Goal: Information Seeking & Learning: Learn about a topic

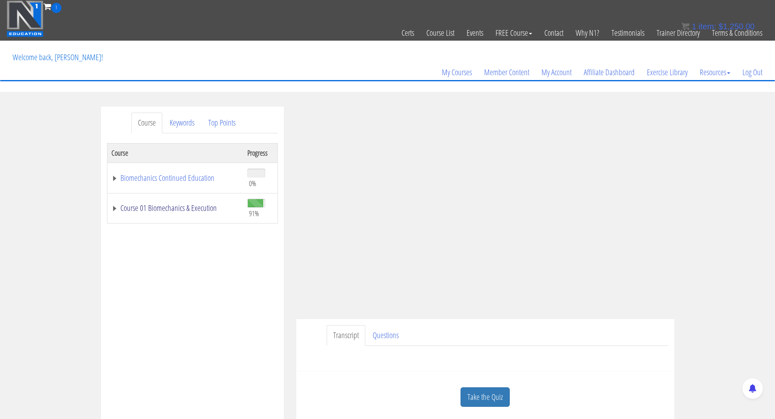
click at [113, 209] on link "Course 01 Biomechanics & Execution" at bounding box center [175, 208] width 128 height 8
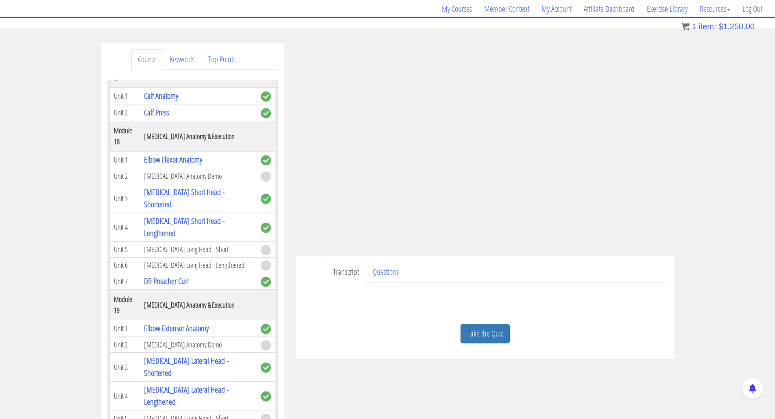
scroll to position [81, 0]
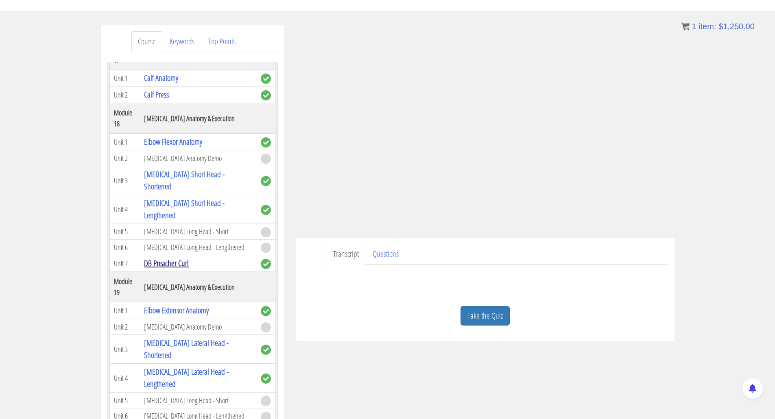
click at [163, 269] on link "DB Preacher Curl" at bounding box center [166, 263] width 45 height 11
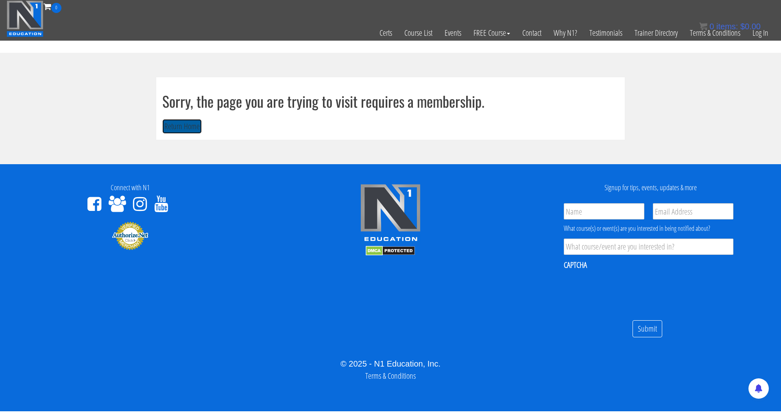
click at [176, 126] on button "Return Home" at bounding box center [181, 126] width 39 height 15
click at [760, 32] on div "0 items: $ 0.00" at bounding box center [729, 26] width 61 height 12
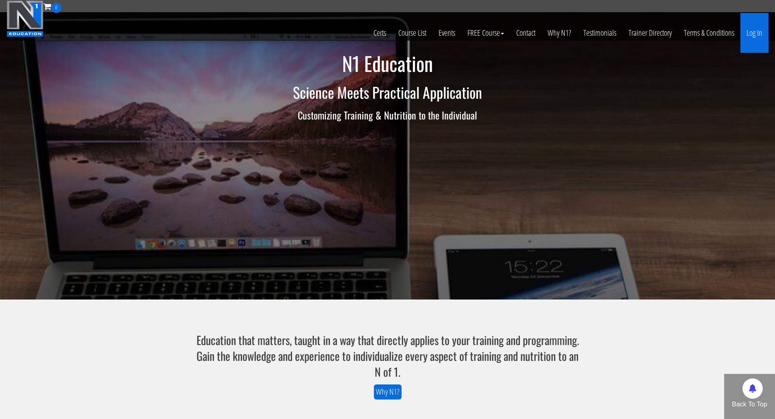
click at [751, 30] on link "Log In" at bounding box center [754, 33] width 28 height 40
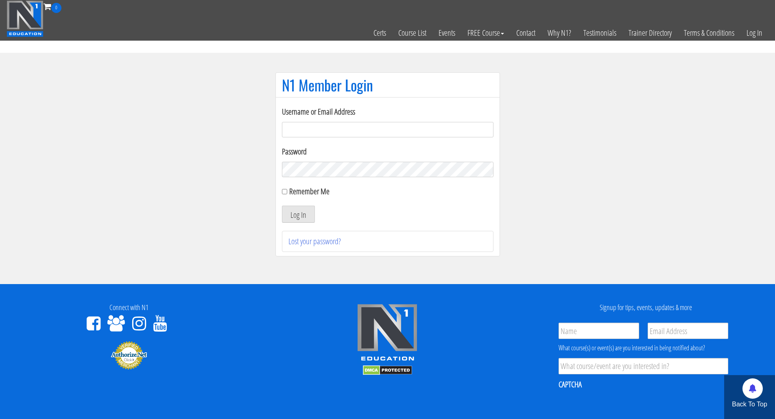
click at [347, 130] on input "Username or Email Address" at bounding box center [387, 129] width 211 height 15
type input "[PERSON_NAME][EMAIL_ADDRESS][DOMAIN_NAME]"
click at [282, 194] on input "Remember Me" at bounding box center [284, 191] width 5 height 5
checkbox input "true"
click at [288, 213] on button "Log In" at bounding box center [298, 214] width 33 height 17
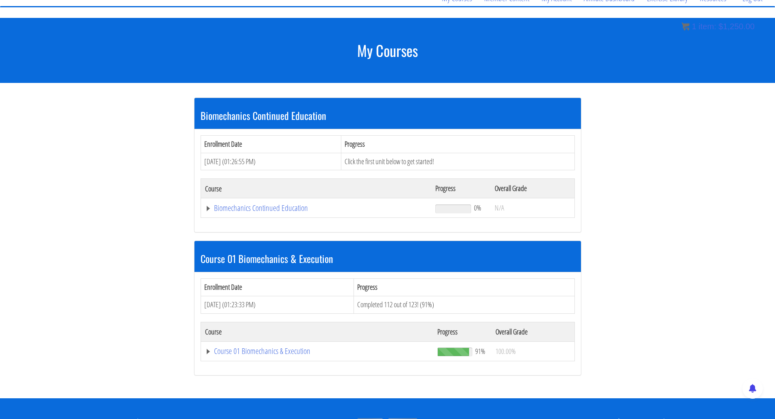
scroll to position [81, 0]
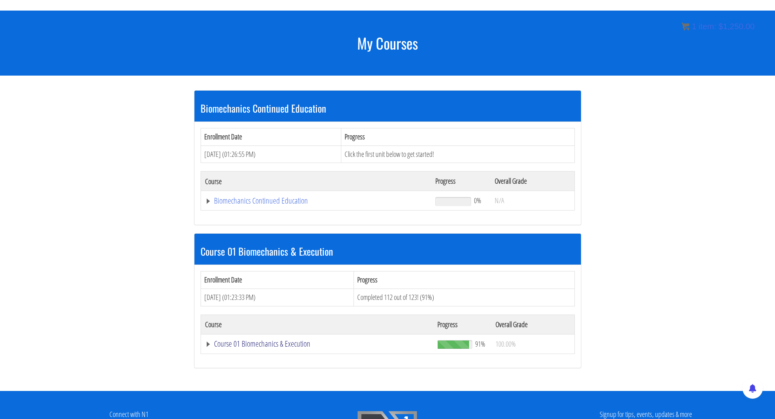
click at [240, 346] on link "Course 01 Biomechanics & Execution" at bounding box center [317, 344] width 225 height 8
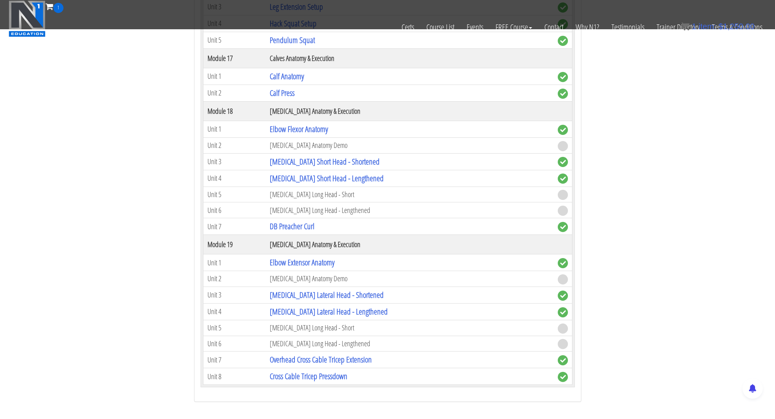
scroll to position [2400, 0]
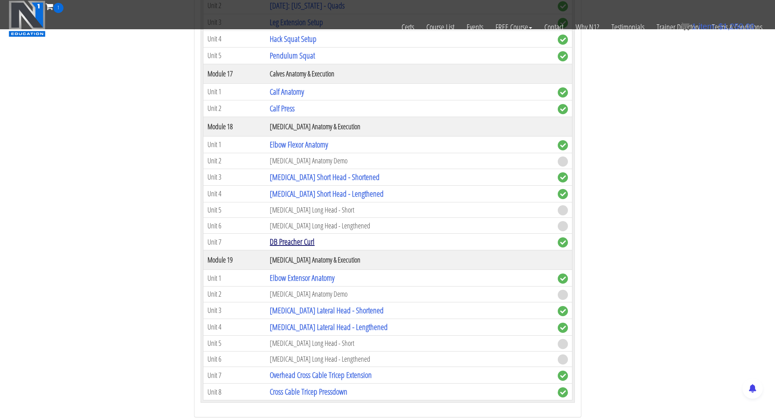
click at [289, 240] on link "DB Preacher Curl" at bounding box center [292, 241] width 45 height 11
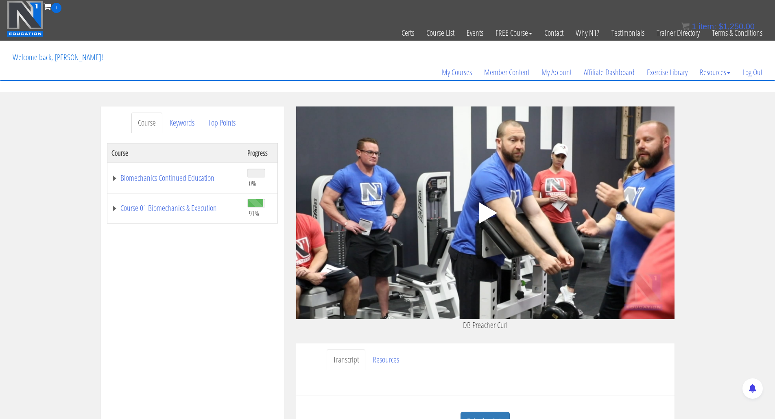
click at [484, 211] on polygon at bounding box center [488, 213] width 18 height 21
click at [113, 208] on link "Course 01 Biomechanics & Execution" at bounding box center [175, 208] width 128 height 8
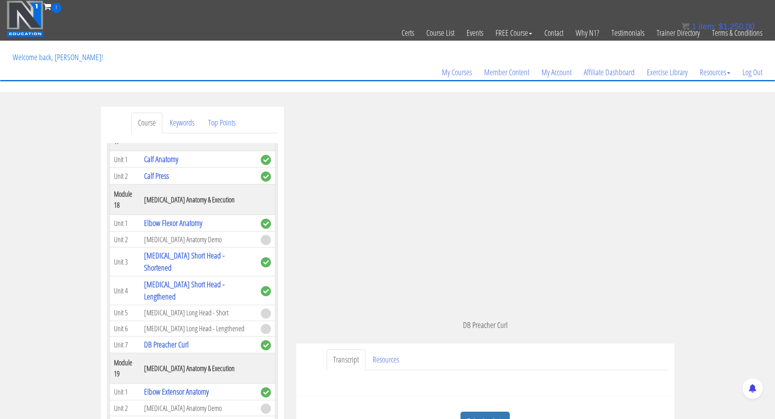
scroll to position [2572, 0]
click at [320, 346] on div "Transcript Resources" at bounding box center [485, 370] width 378 height 52
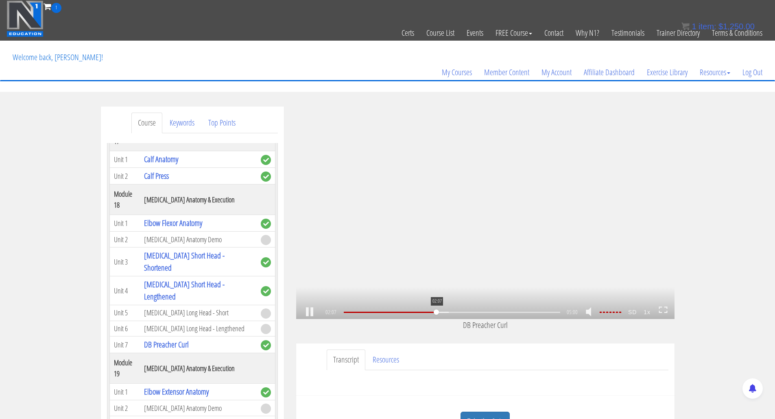
click at [436, 313] on div "02:07" at bounding box center [452, 312] width 216 height 1
click at [430, 312] on div at bounding box center [387, 312] width 86 height 1
click at [455, 312] on div at bounding box center [405, 312] width 122 height 1
click at [485, 313] on div "03:15" at bounding box center [452, 312] width 216 height 1
click at [512, 312] on div "03:51" at bounding box center [452, 312] width 216 height 1
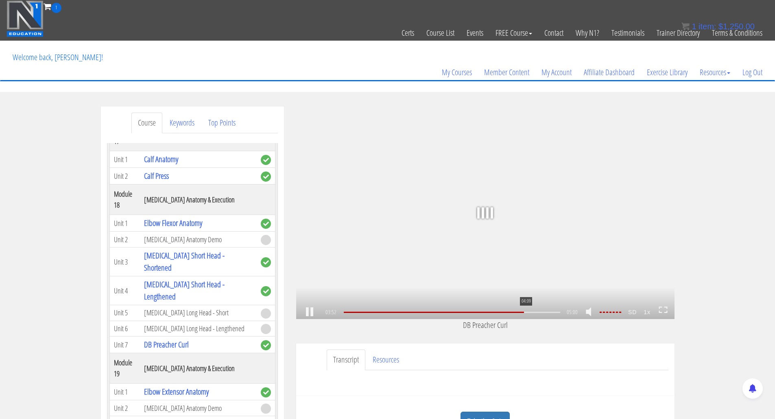
click at [525, 313] on div "04:09" at bounding box center [452, 312] width 216 height 1
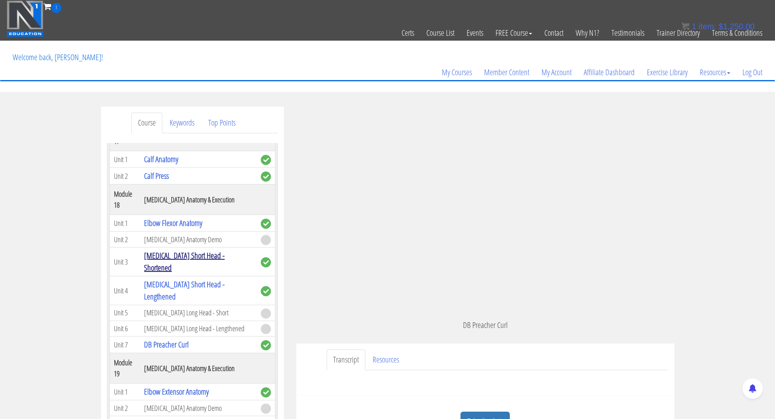
click at [178, 273] on link "[MEDICAL_DATA] Short Head - Shortened" at bounding box center [184, 261] width 81 height 23
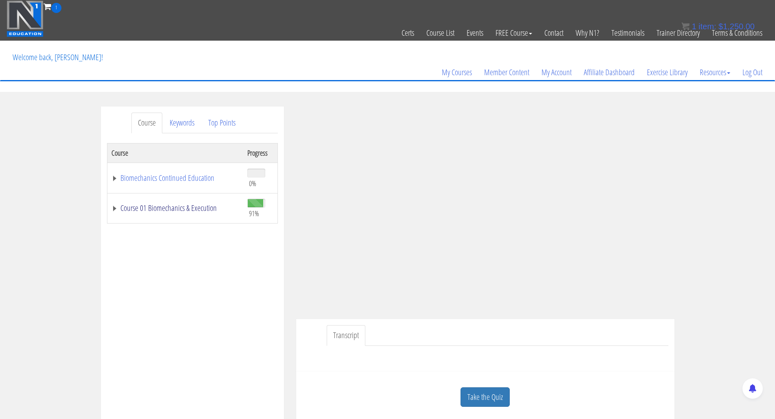
click at [113, 209] on link "Course 01 Biomechanics & Execution" at bounding box center [175, 208] width 128 height 8
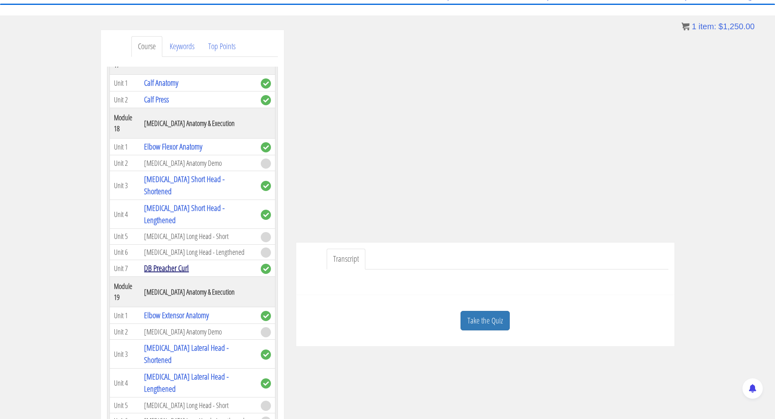
scroll to position [81, 0]
